Goal: Navigation & Orientation: Find specific page/section

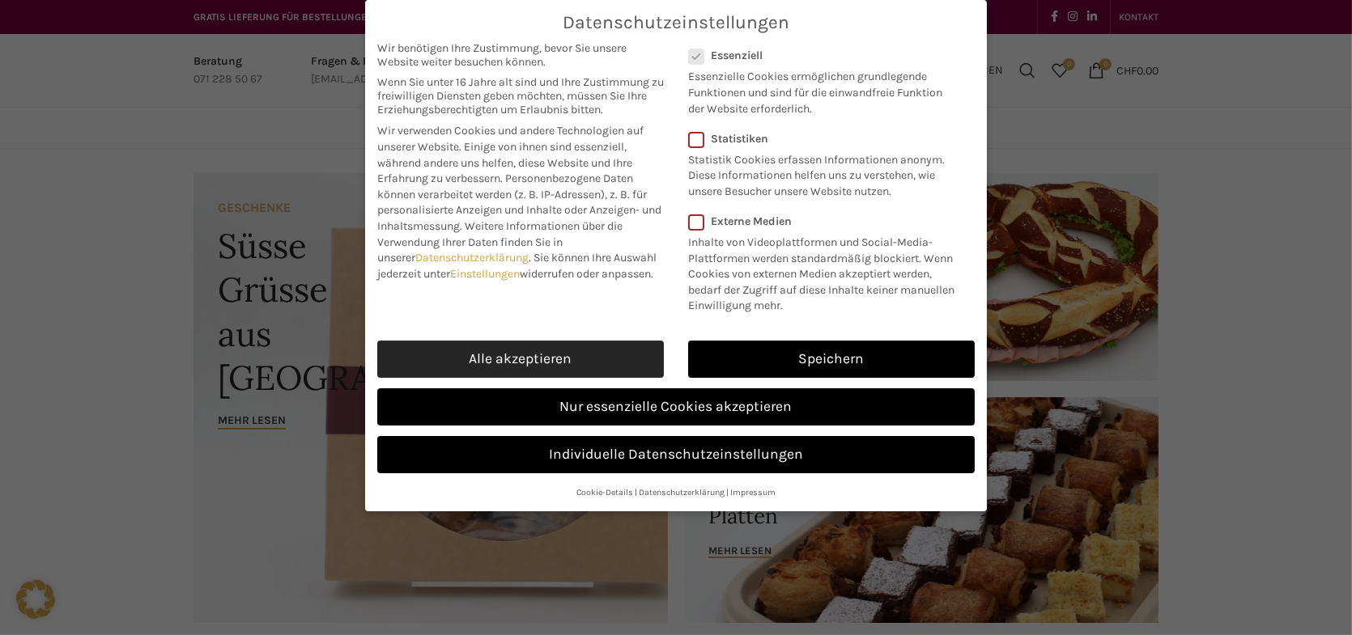
click at [526, 353] on link "Alle akzeptieren" at bounding box center [520, 359] width 287 height 37
checkbox input "true"
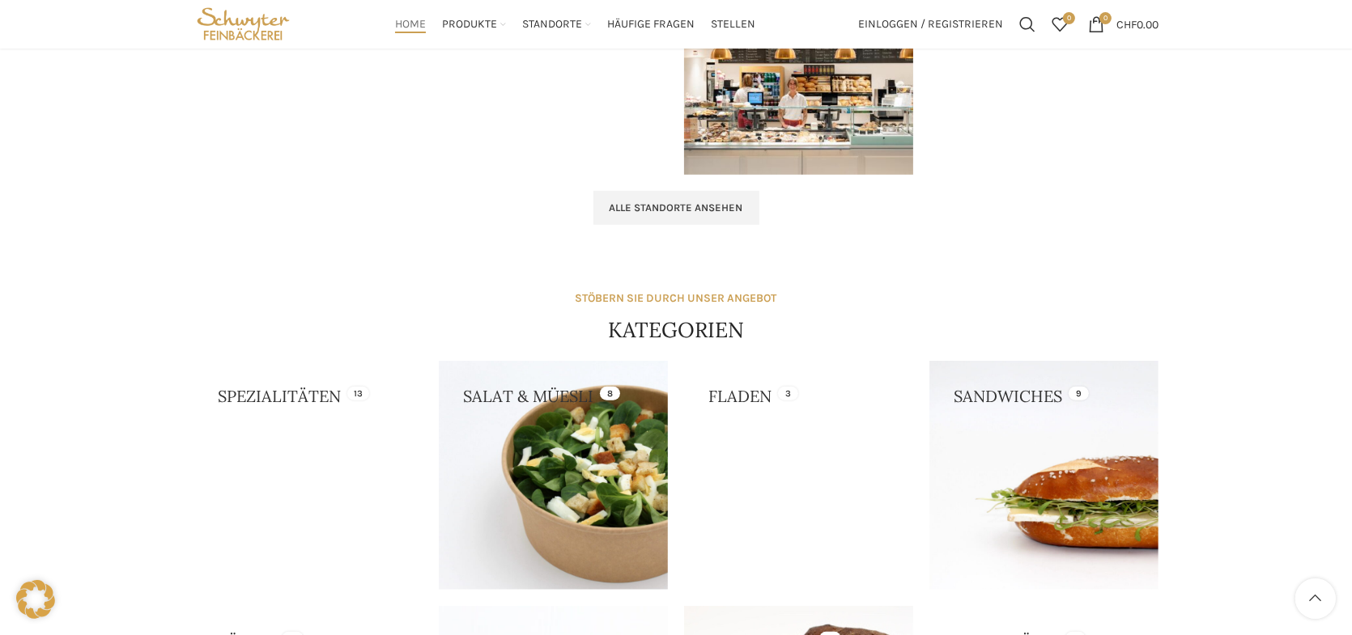
scroll to position [1052, 0]
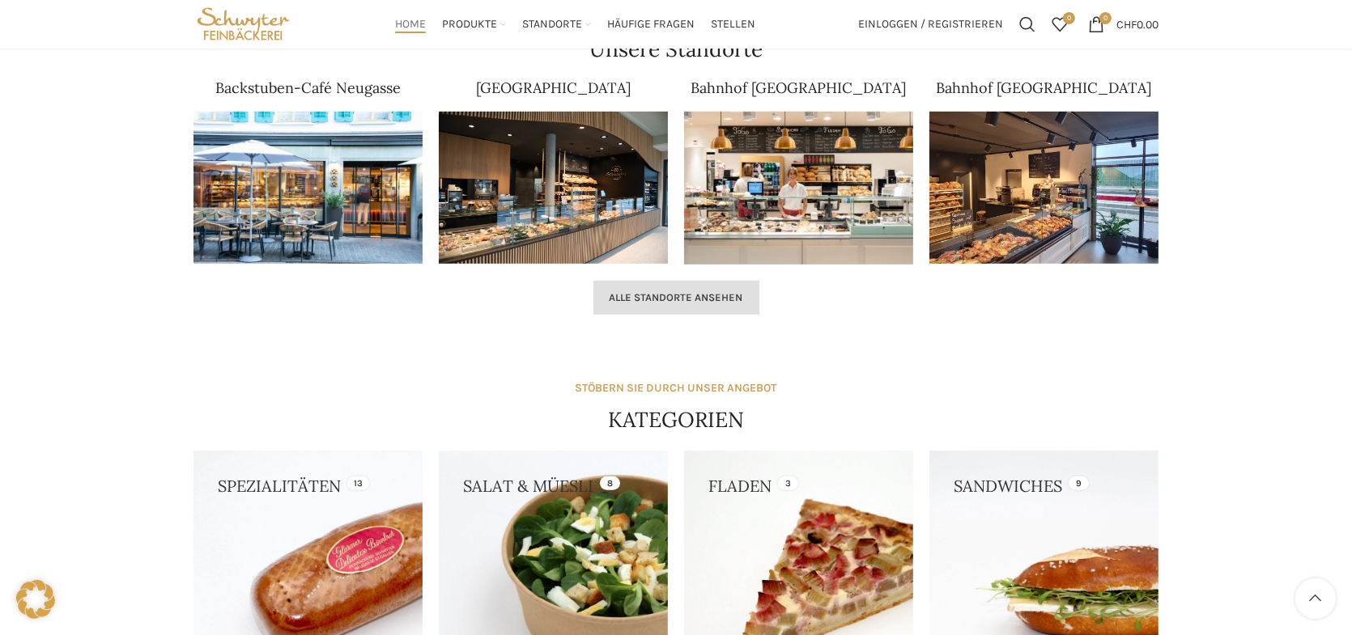
click at [683, 291] on span "Alle Standorte ansehen" at bounding box center [676, 297] width 134 height 13
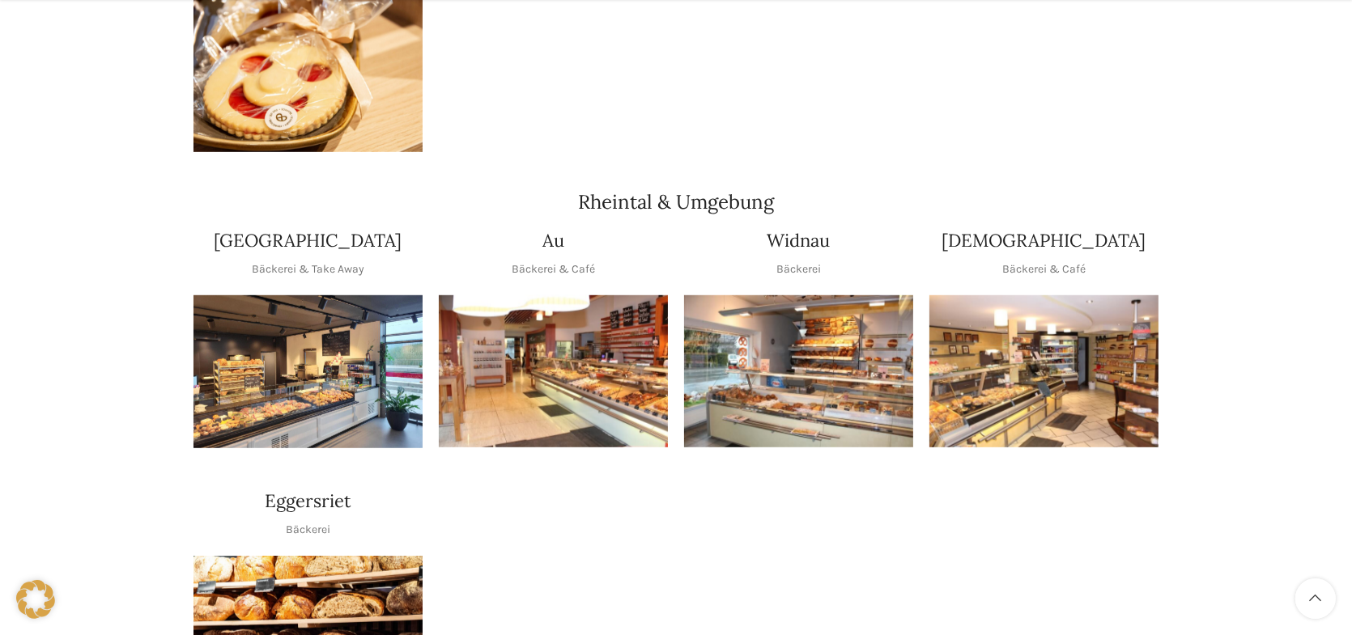
scroll to position [1376, 0]
